Goal: Check status

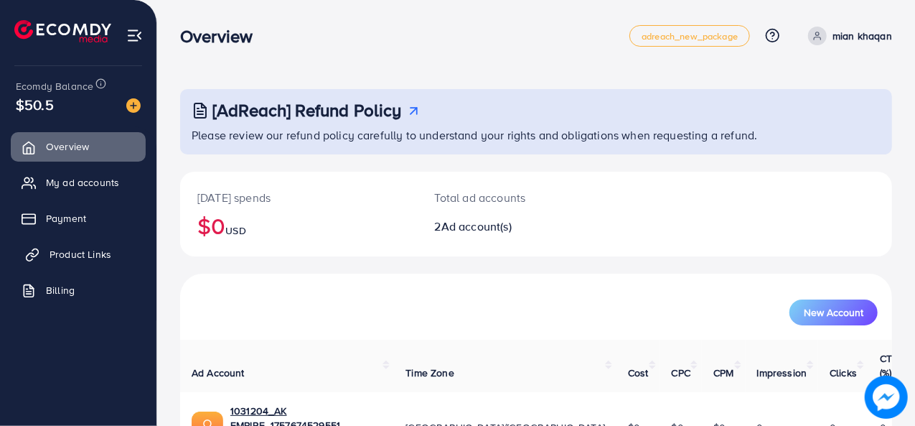
click at [78, 258] on span "Product Links" at bounding box center [81, 254] width 62 height 14
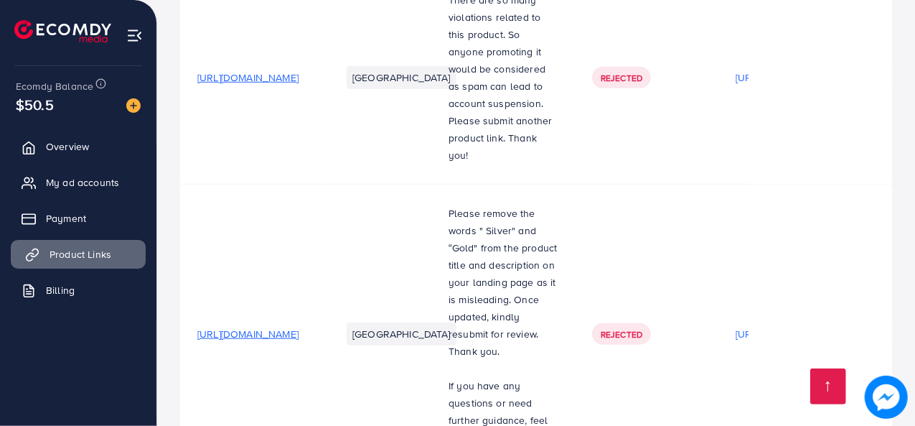
scroll to position [824, 0]
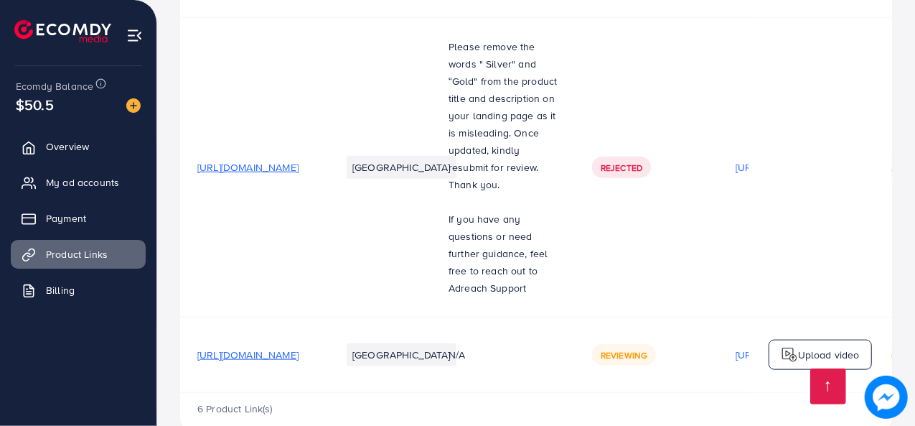
scroll to position [824, 0]
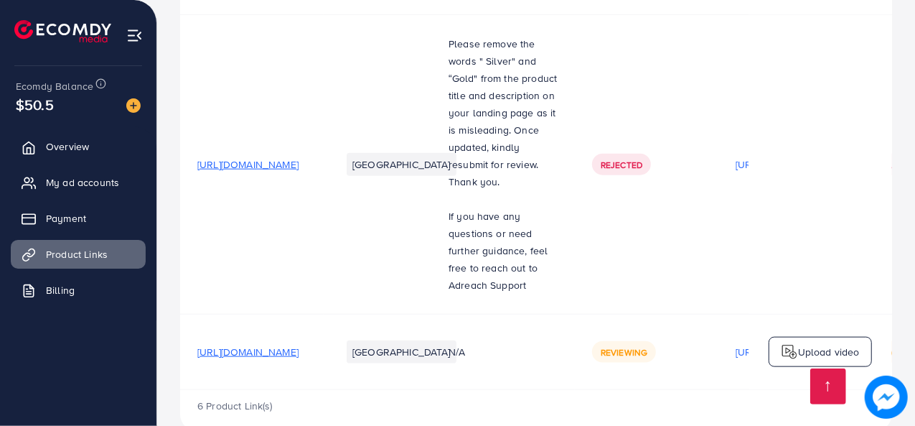
drag, startPoint x: 415, startPoint y: 357, endPoint x: 553, endPoint y: 364, distance: 138.0
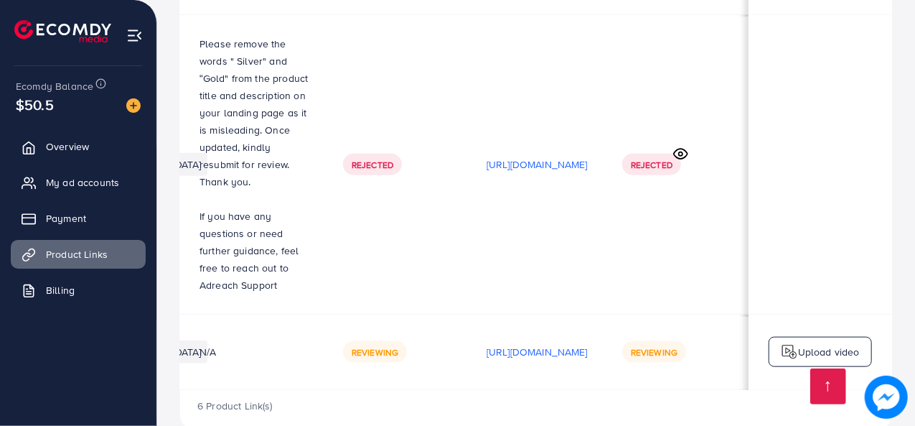
scroll to position [0, 424]
click at [705, 390] on div "6 Product Link(s)" at bounding box center [536, 411] width 712 height 42
